Goal: Find specific page/section: Find specific page/section

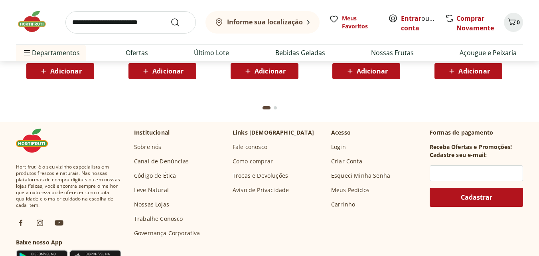
scroll to position [2655, 0]
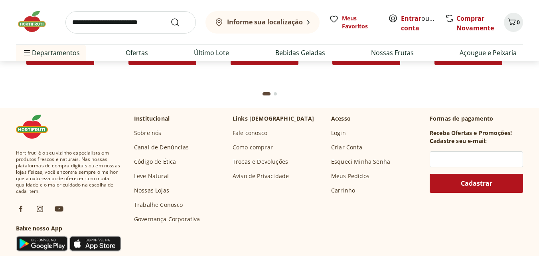
click at [167, 190] on link "Nossas Lojas" at bounding box center [151, 190] width 35 height 8
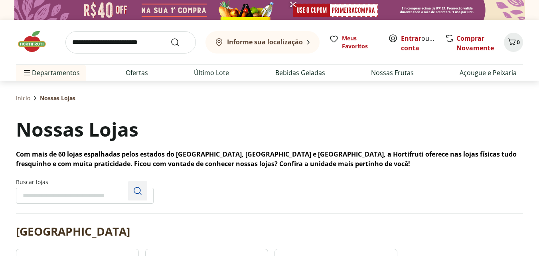
scroll to position [120, 0]
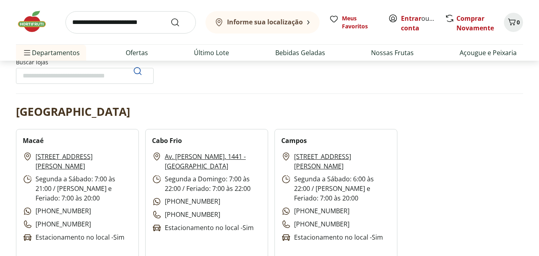
click at [104, 76] on input "Buscar lojas" at bounding box center [85, 76] width 138 height 16
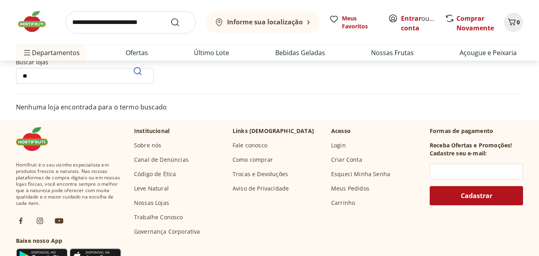
type input "*"
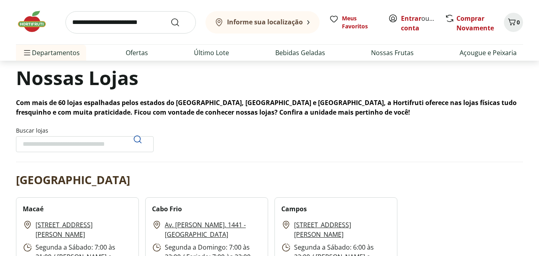
scroll to position [0, 0]
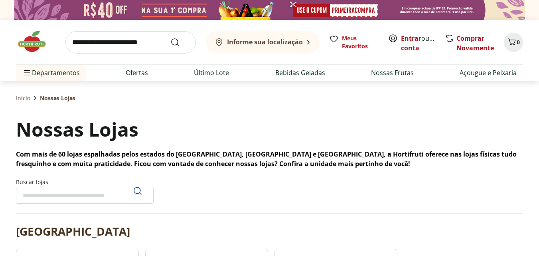
click at [79, 195] on input "Buscar lojas" at bounding box center [85, 196] width 138 height 16
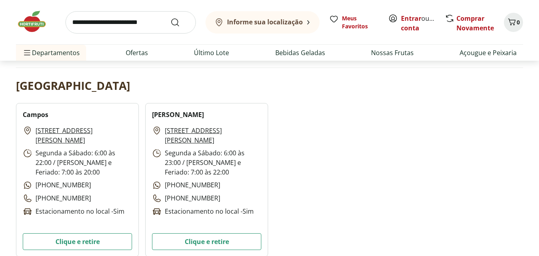
scroll to position [160, 0]
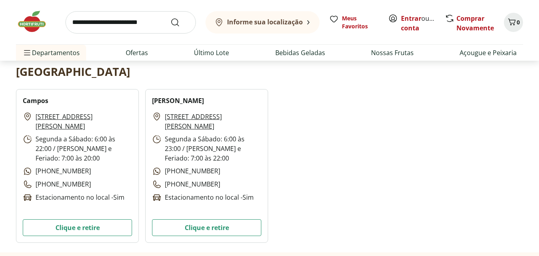
drag, startPoint x: 34, startPoint y: 115, endPoint x: 46, endPoint y: 124, distance: 14.9
click at [46, 124] on p "Rua Tenente Coronel Cardoso, 668 - Centro" at bounding box center [77, 121] width 109 height 19
copy link "Rua Tenente Coronel Cardoso, 668"
drag, startPoint x: 32, startPoint y: 110, endPoint x: 76, endPoint y: 127, distance: 47.0
click at [76, 127] on div "Campos Rua Tenente Coronel Cardoso, 668 - Centro Segunda a Sábado: 6:00 às 22:0…" at bounding box center [77, 166] width 123 height 154
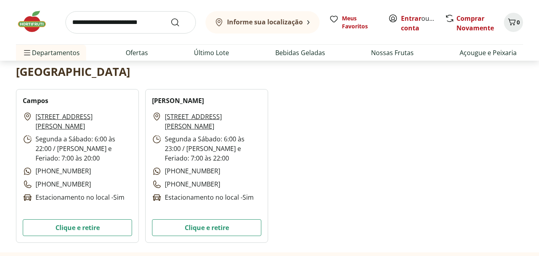
copy link "Rua Tenente Coronel Cardoso, 668 - Centro"
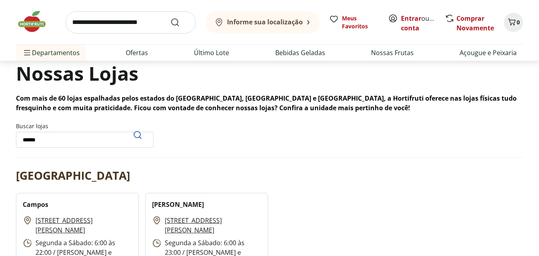
scroll to position [0, 0]
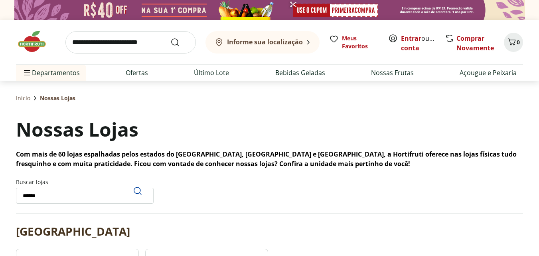
drag, startPoint x: 52, startPoint y: 192, endPoint x: 0, endPoint y: 189, distance: 52.4
click at [0, 189] on div "Início Nossas Lojas Nossas Lojas Com mais de 60 lojas espalhadas pelos estados …" at bounding box center [269, 246] width 539 height 331
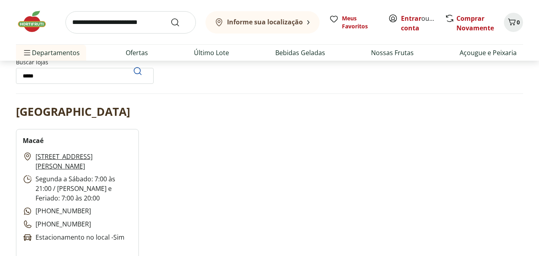
drag, startPoint x: 91, startPoint y: 72, endPoint x: 0, endPoint y: 65, distance: 91.3
click at [0, 65] on div "Início Nossas Lojas Nossas Lojas Com mais de 60 lojas espalhadas pelos estados …" at bounding box center [269, 126] width 539 height 331
type input "*******"
